Goal: Task Accomplishment & Management: Manage account settings

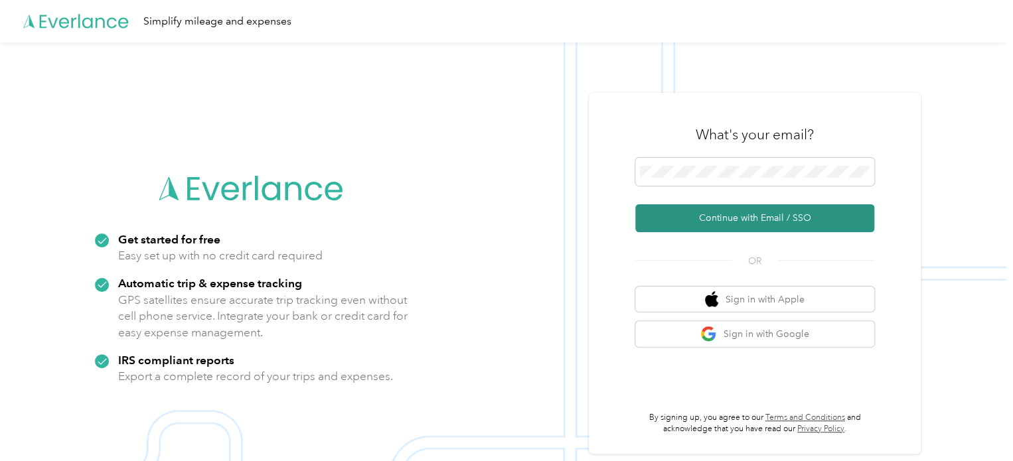
click at [798, 217] on button "Continue with Email / SSO" at bounding box center [754, 219] width 239 height 28
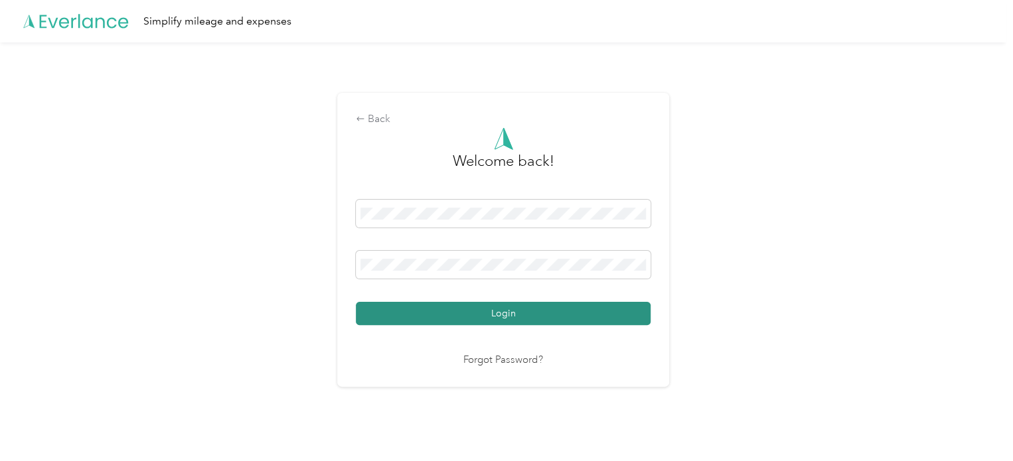
click at [597, 309] on button "Login" at bounding box center [503, 313] width 295 height 23
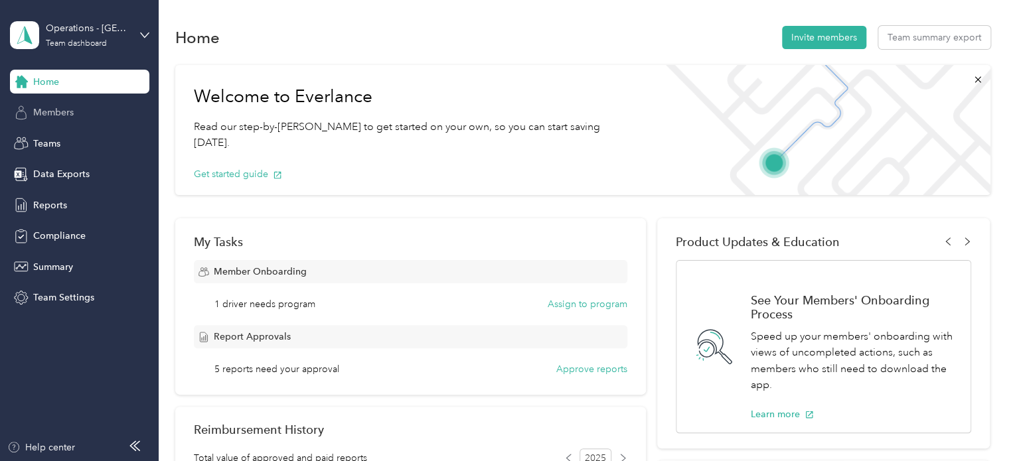
click at [70, 106] on span "Members" at bounding box center [53, 113] width 41 height 14
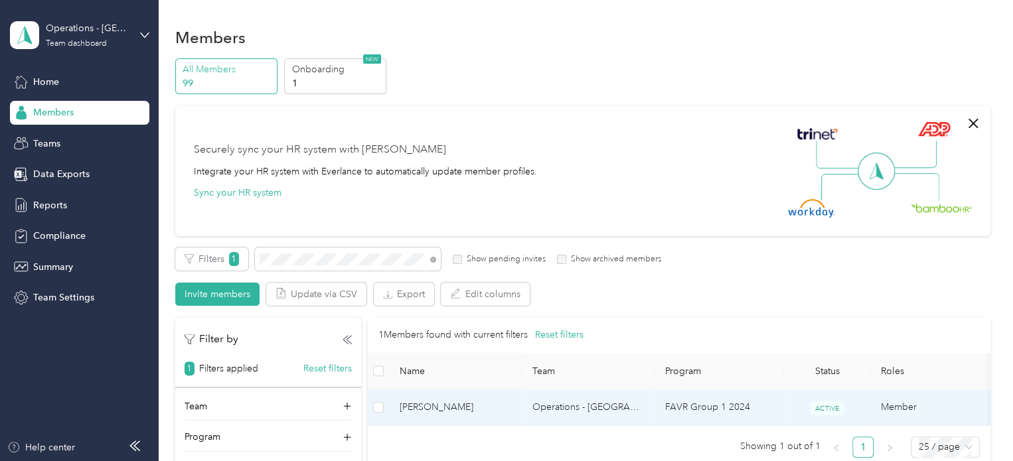
click at [436, 411] on span "[PERSON_NAME]" at bounding box center [456, 407] width 112 height 15
